Goal: Task Accomplishment & Management: Use online tool/utility

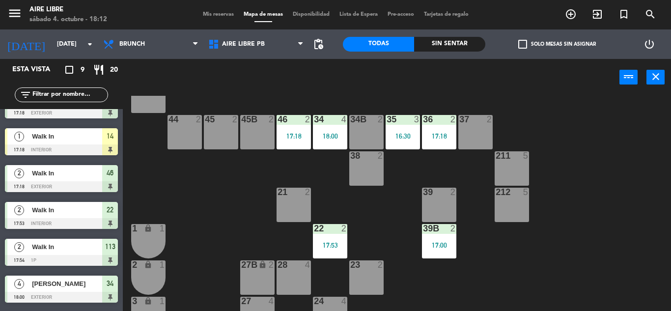
scroll to position [96, 0]
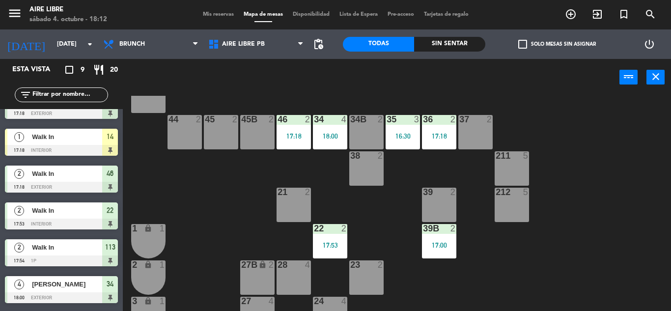
click at [94, 143] on div "Walk In" at bounding box center [66, 137] width 71 height 16
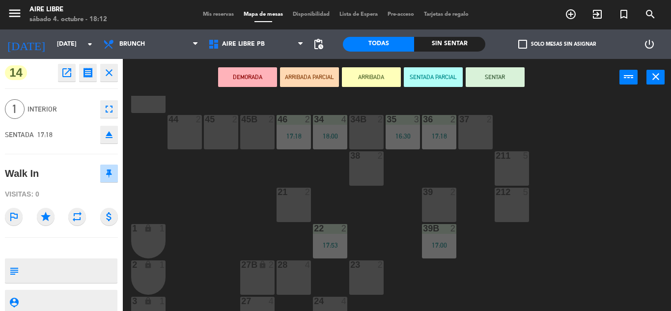
click at [506, 69] on button "SENTAR" at bounding box center [495, 77] width 59 height 20
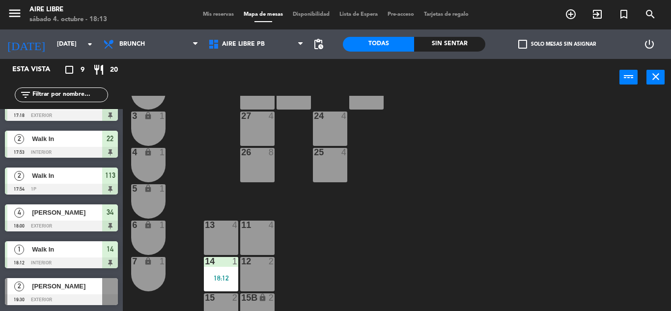
scroll to position [271, 0]
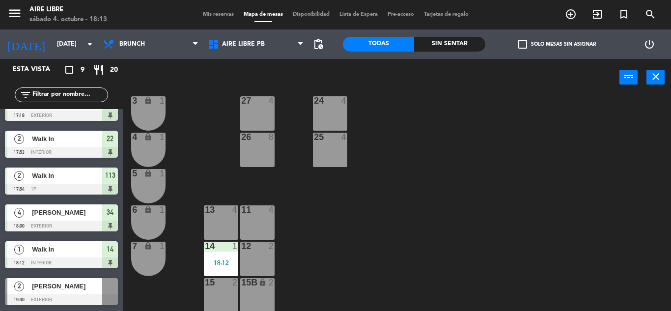
click at [111, 284] on div at bounding box center [110, 286] width 16 height 16
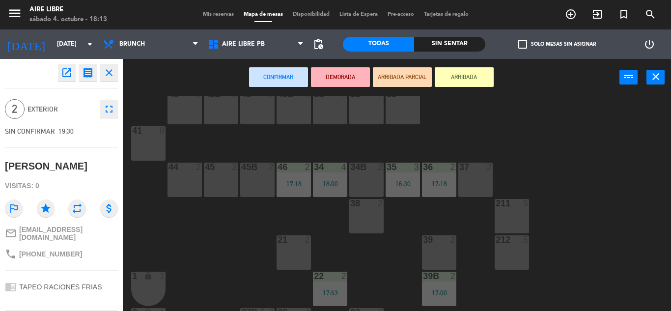
scroll to position [0, 0]
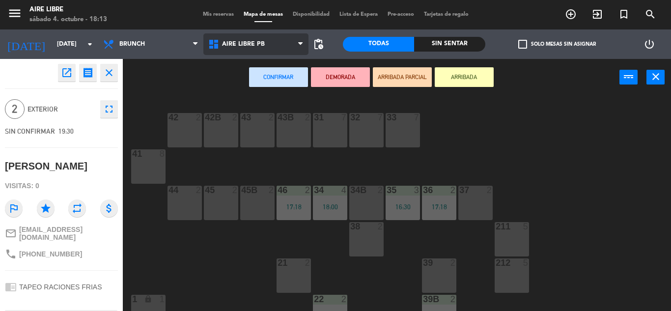
click at [263, 38] on span "Aire Libre PB" at bounding box center [255, 44] width 105 height 22
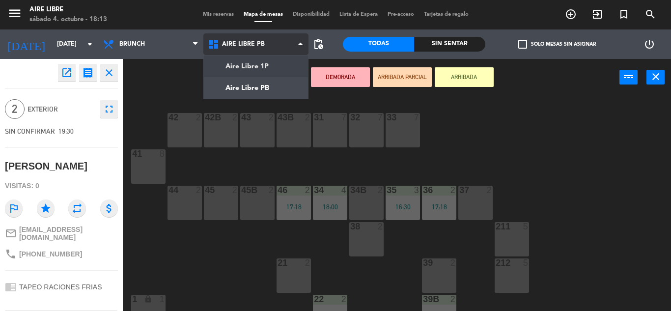
click at [266, 63] on ng-component "menu Aire Libre [DATE] 4. octubre - 18:13 Mis reservas Mapa de mesas Disponibil…" at bounding box center [335, 155] width 671 height 311
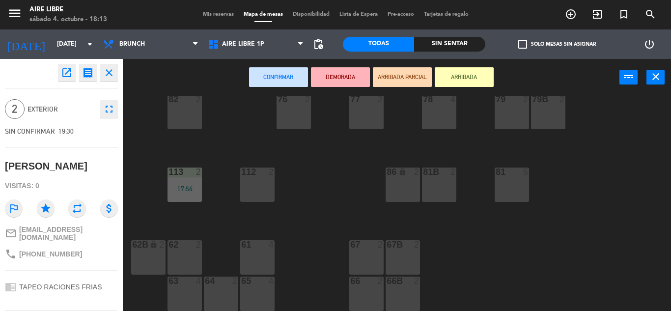
scroll to position [182, 0]
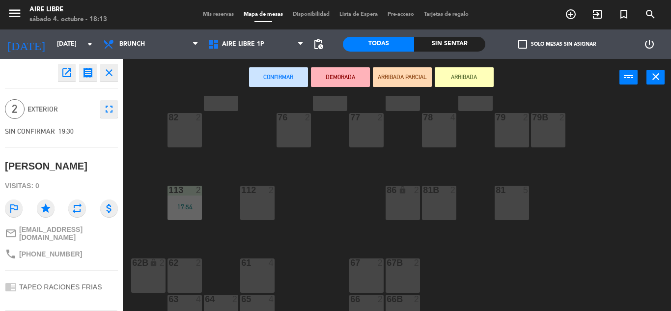
click at [265, 209] on div "112 2" at bounding box center [257, 203] width 34 height 34
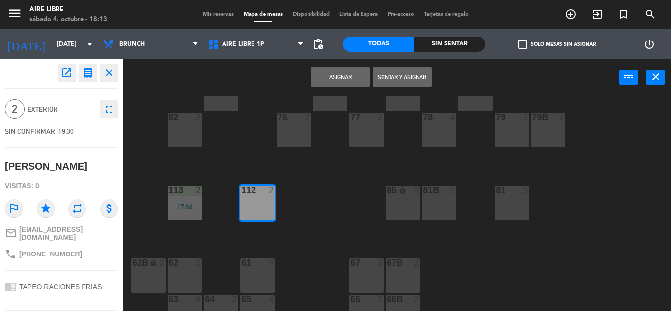
click at [354, 79] on button "Asignar" at bounding box center [340, 77] width 59 height 20
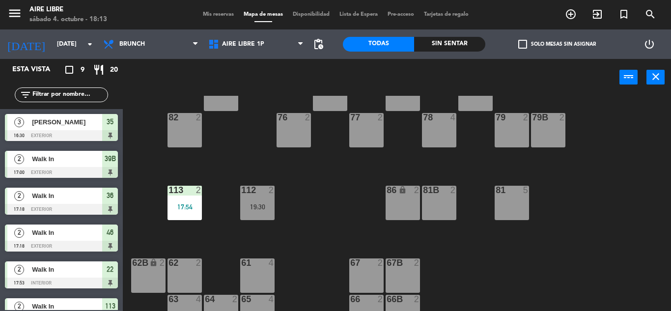
scroll to position [84, 0]
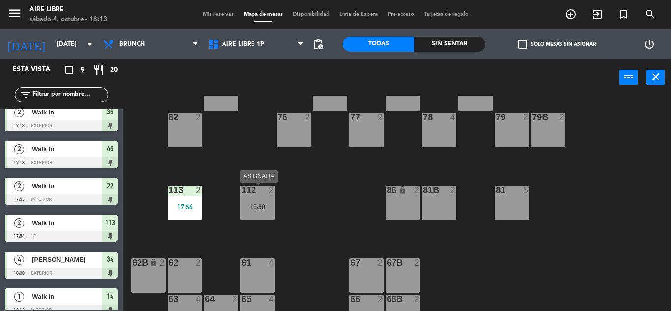
click at [254, 210] on div "19:30" at bounding box center [257, 206] width 34 height 7
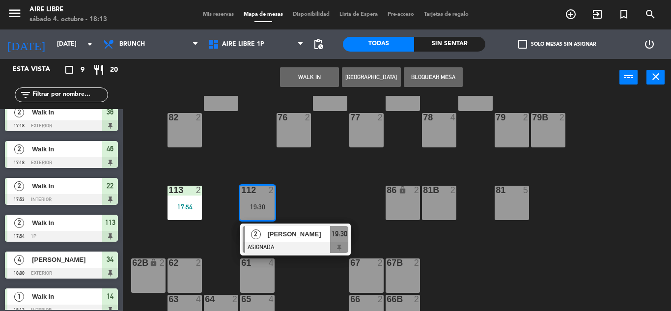
scroll to position [200, 0]
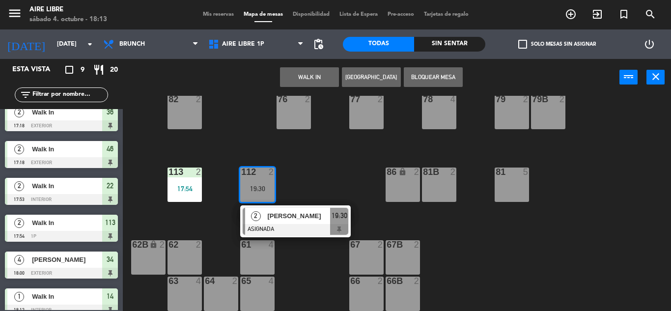
click at [410, 175] on div "lock" at bounding box center [403, 172] width 16 height 9
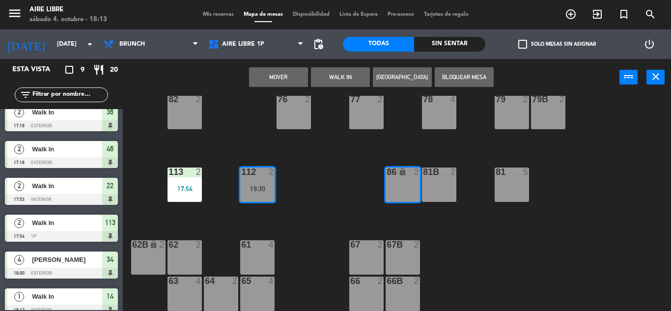
click at [288, 69] on button "Mover" at bounding box center [278, 77] width 59 height 20
